Goal: Transaction & Acquisition: Purchase product/service

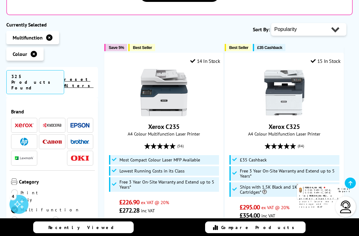
click at [82, 140] on img at bounding box center [80, 142] width 19 height 4
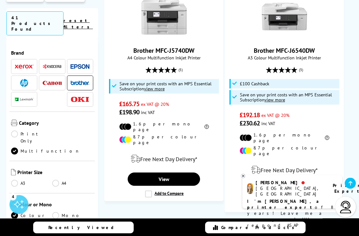
scroll to position [1403, 0]
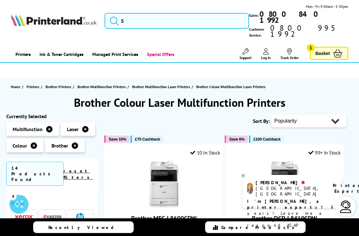
scroll to position [2, 0]
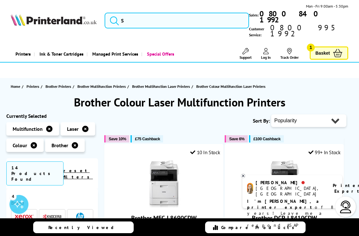
click at [336, 115] on select "Popularity Rating Price - Low to High Price - High to Low Running Costs - Low t…" at bounding box center [308, 121] width 75 height 13
select select "Price Ascending"
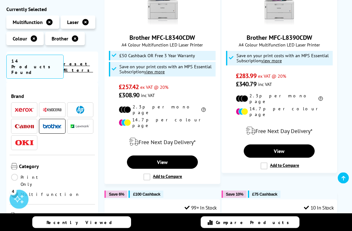
scroll to position [648, 0]
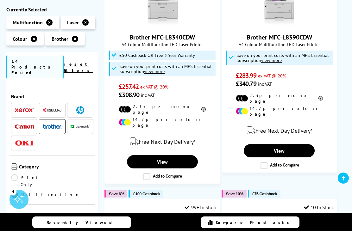
click at [304, 144] on link "View" at bounding box center [279, 150] width 71 height 13
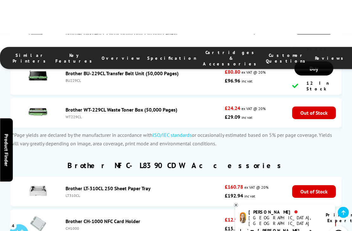
scroll to position [3136, 0]
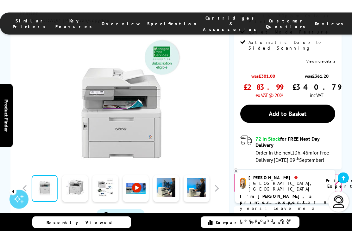
scroll to position [179, 0]
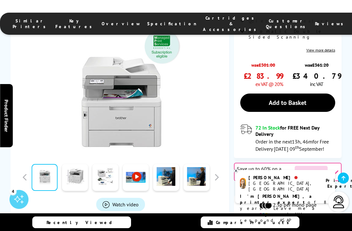
click at [316, 94] on link "Add to Basket" at bounding box center [287, 103] width 95 height 18
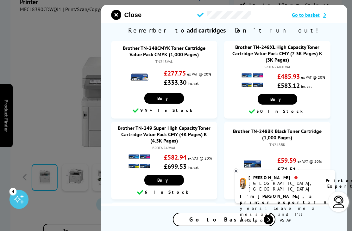
click at [314, 18] on span "Go to basket" at bounding box center [306, 15] width 28 height 6
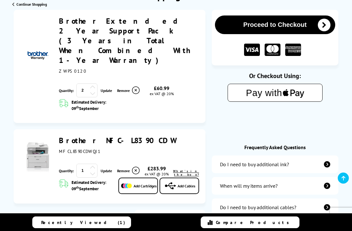
scroll to position [100, 0]
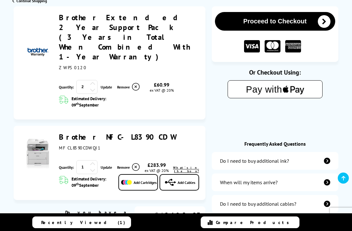
click at [91, 87] on div at bounding box center [93, 90] width 6 height 7
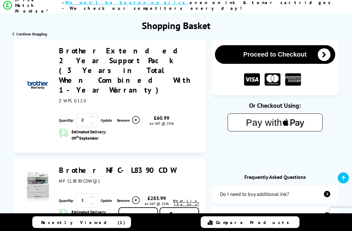
scroll to position [67, 0]
click at [104, 118] on link "Update" at bounding box center [106, 120] width 11 height 5
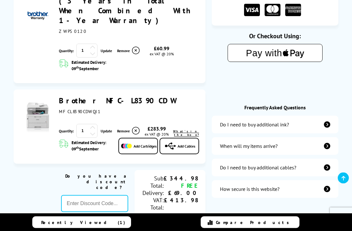
scroll to position [136, 0]
click at [106, 129] on link "Update" at bounding box center [106, 131] width 11 height 5
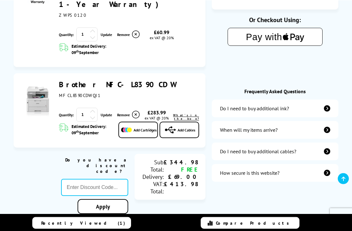
scroll to position [58, 0]
